Goal: Information Seeking & Learning: Learn about a topic

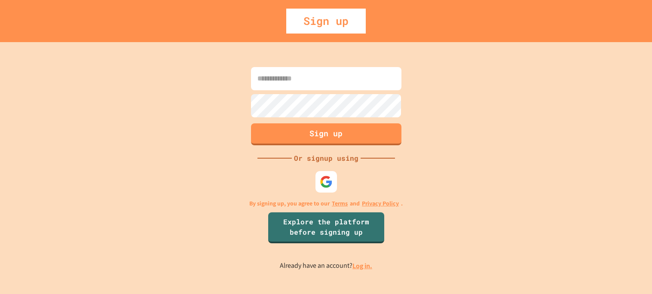
click at [366, 269] on link "Log in." at bounding box center [363, 266] width 20 height 9
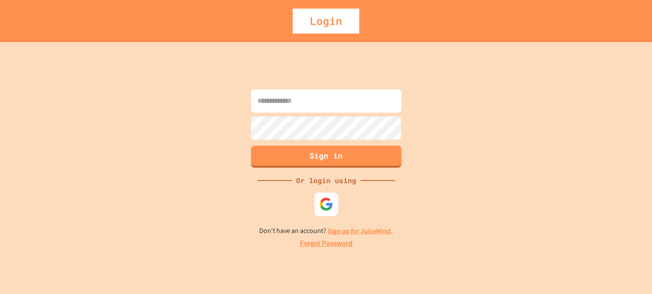
click at [332, 201] on img at bounding box center [326, 204] width 14 height 14
type input "**********"
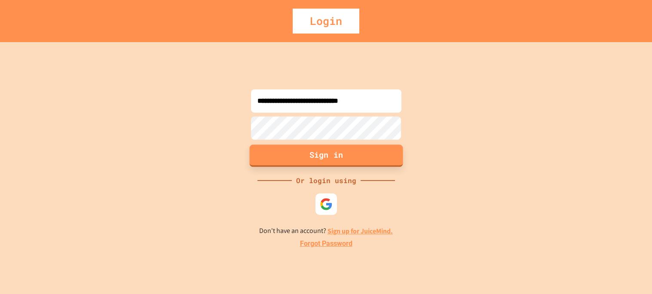
click at [372, 158] on button "Sign in" at bounding box center [326, 156] width 154 height 22
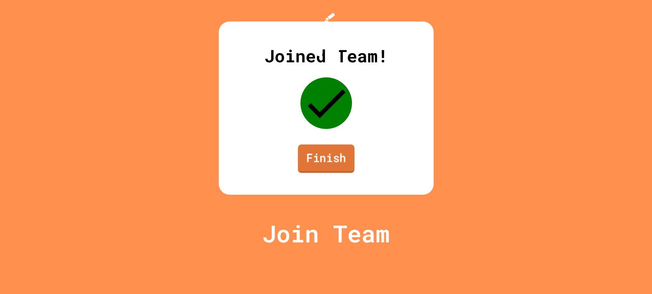
click at [341, 173] on link "Finish" at bounding box center [326, 159] width 57 height 28
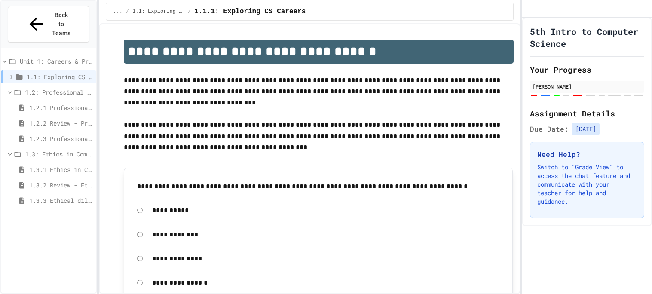
click at [72, 165] on span "1.3.1 Ethics in Computer Science" at bounding box center [61, 169] width 64 height 9
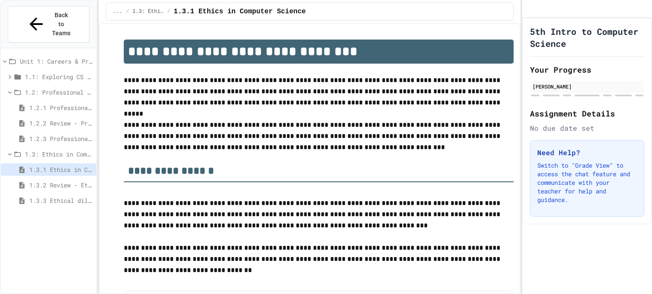
click at [71, 181] on span "1.3.2 Review - Ethics in Computer Science" at bounding box center [61, 185] width 64 height 9
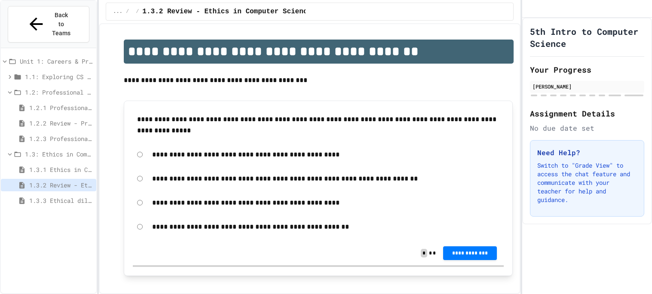
click at [43, 150] on span "1.3: Ethics in Computing" at bounding box center [59, 154] width 68 height 9
click at [47, 165] on span "1.3.1 Ethics in Computer Science" at bounding box center [61, 169] width 64 height 9
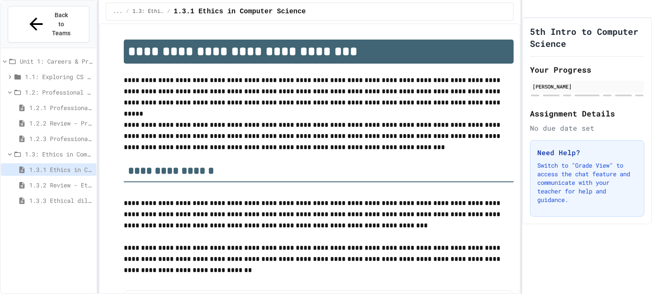
click at [51, 196] on span "1.3.3 Ethical dilemma reflections" at bounding box center [61, 200] width 64 height 9
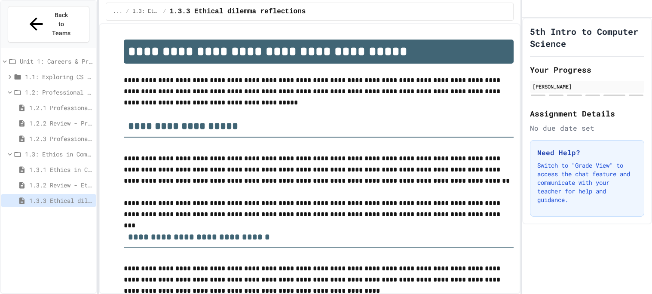
click at [58, 165] on span "1.3.1 Ethics in Computer Science" at bounding box center [61, 169] width 64 height 9
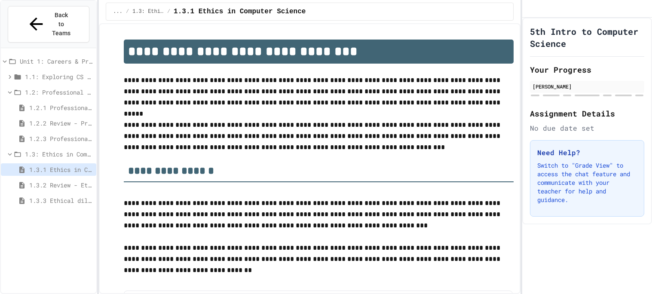
click at [58, 181] on span "1.3.2 Review - Ethics in Computer Science" at bounding box center [61, 185] width 64 height 9
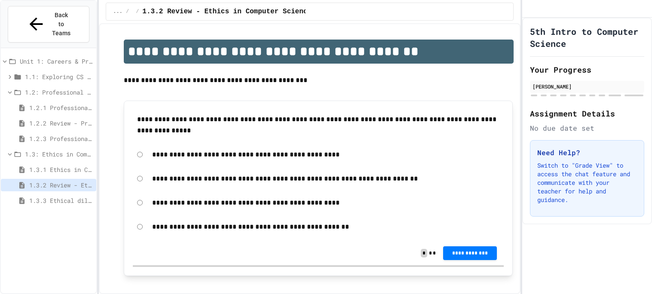
click at [51, 165] on span "1.3.1 Ethics in Computer Science" at bounding box center [61, 169] width 64 height 9
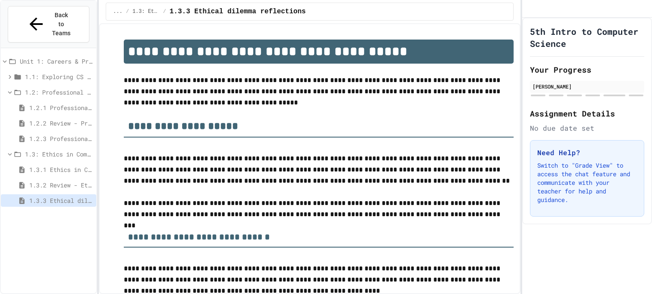
click at [62, 165] on span "1.3.1 Ethics in Computer Science" at bounding box center [61, 169] width 64 height 9
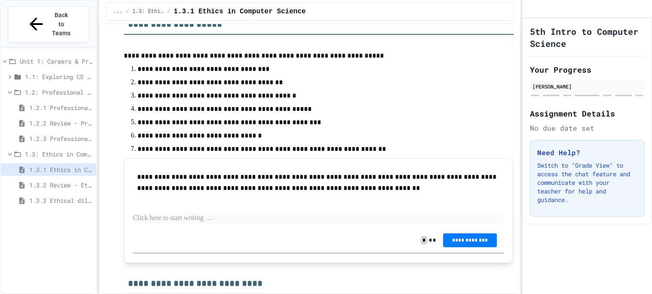
scroll to position [1465, 0]
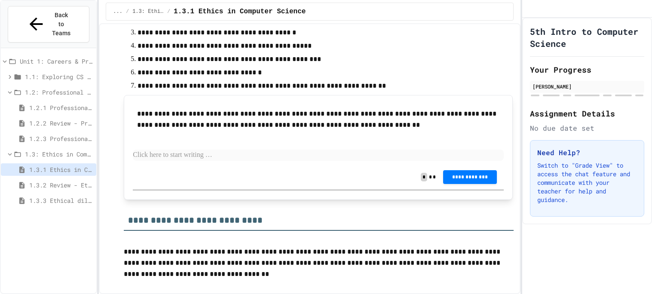
click at [260, 131] on div "**********" at bounding box center [318, 134] width 371 height 61
click at [261, 132] on div "**********" at bounding box center [318, 134] width 371 height 61
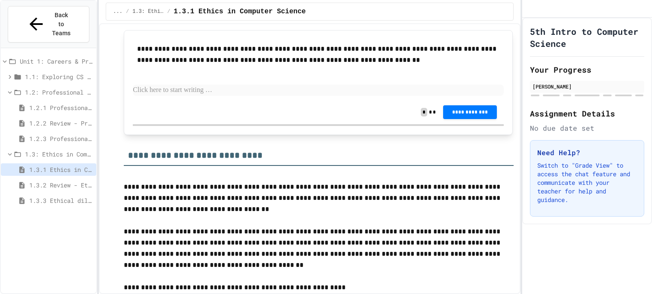
scroll to position [1503, 0]
